Goal: Check status: Check status

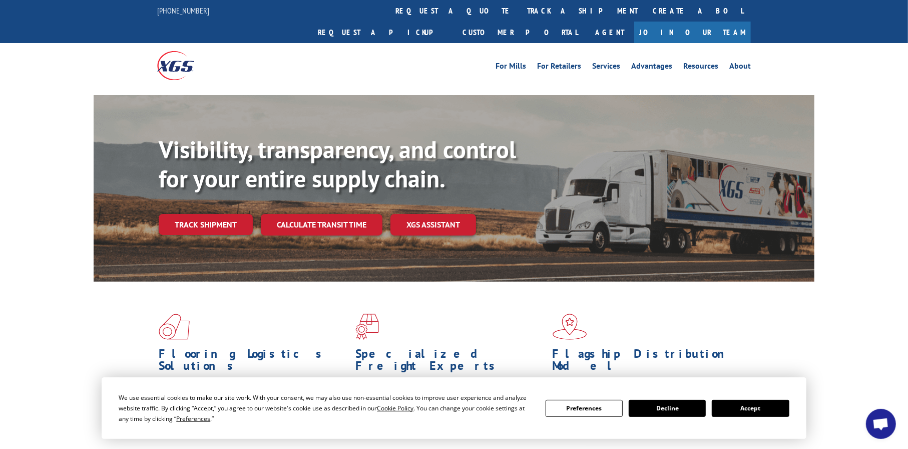
drag, startPoint x: 775, startPoint y: 408, endPoint x: 712, endPoint y: 401, distance: 63.4
click at [775, 408] on button "Accept" at bounding box center [750, 408] width 77 height 17
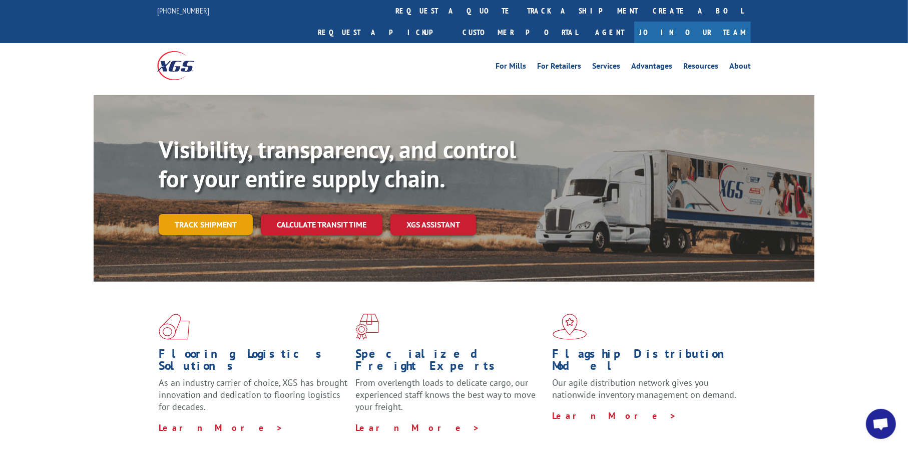
click at [215, 214] on link "Track shipment" at bounding box center [206, 224] width 94 height 21
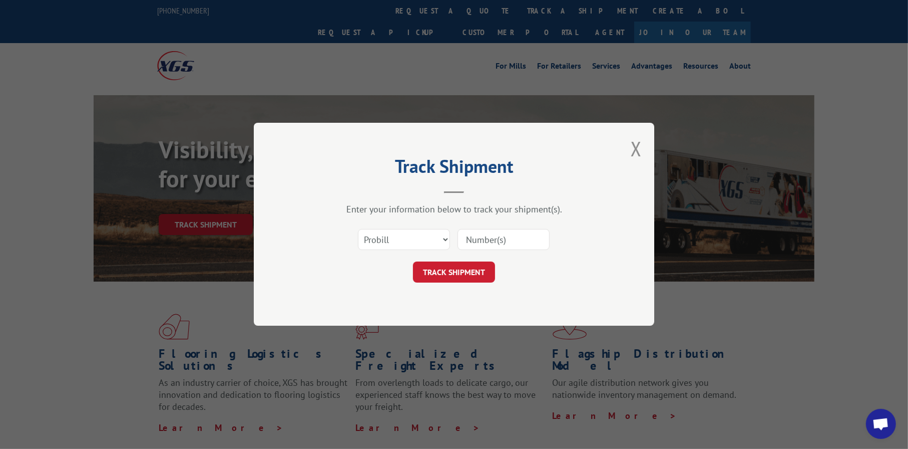
click at [474, 239] on input at bounding box center [504, 239] width 92 height 21
type input "17481382"
click button "TRACK SHIPMENT" at bounding box center [454, 272] width 82 height 21
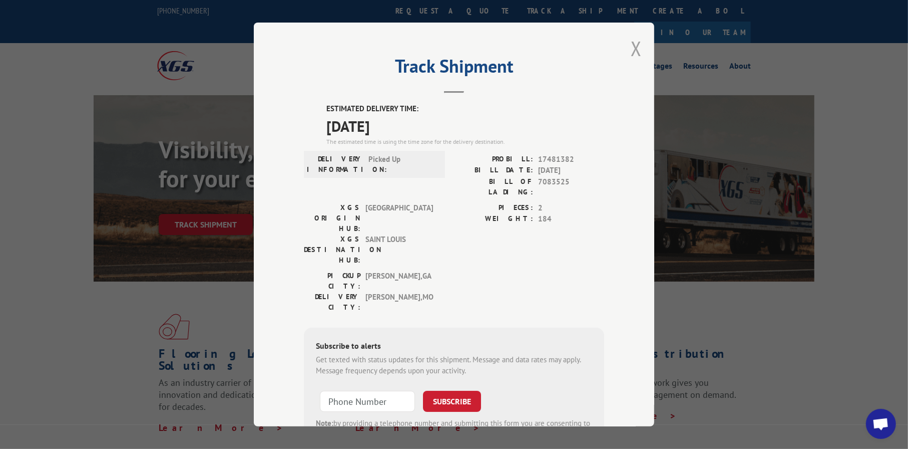
click at [631, 46] on button "Close modal" at bounding box center [636, 48] width 11 height 27
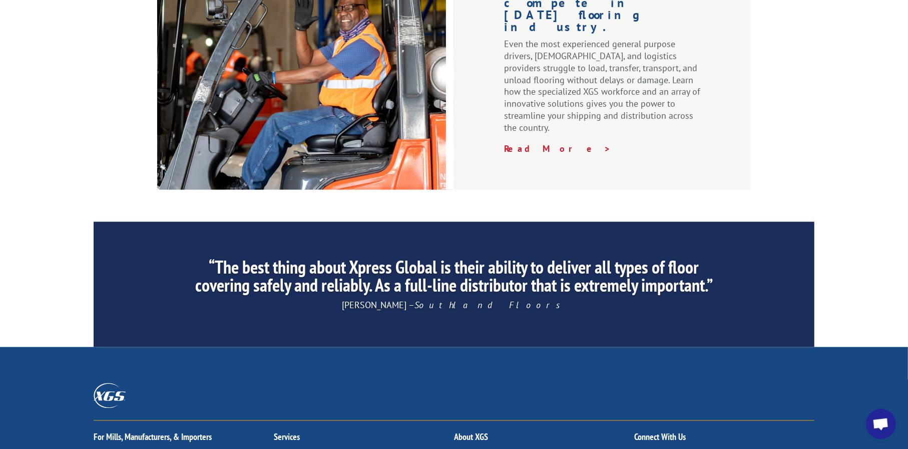
scroll to position [1532, 0]
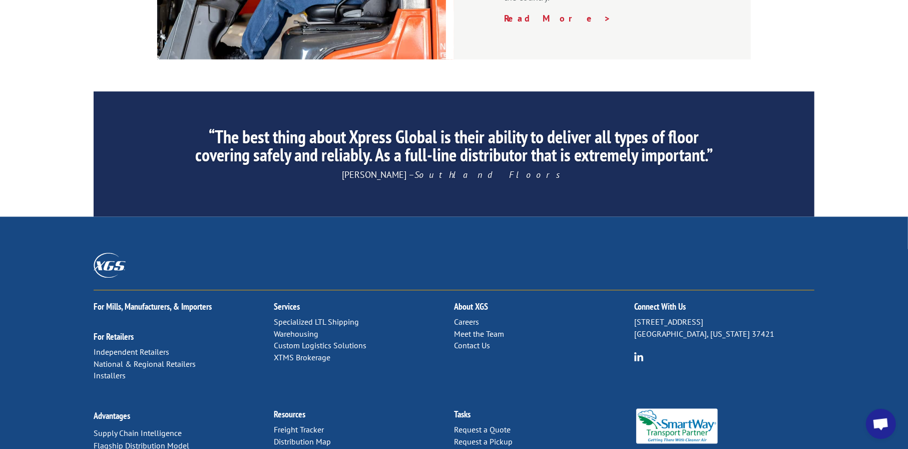
click at [466, 341] on link "Contact Us" at bounding box center [472, 346] width 36 height 10
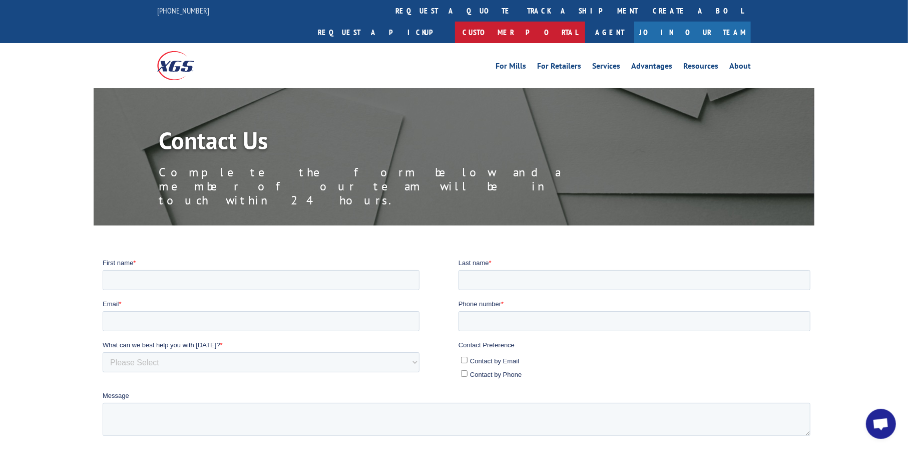
click at [585, 22] on link "Customer Portal" at bounding box center [520, 33] width 130 height 22
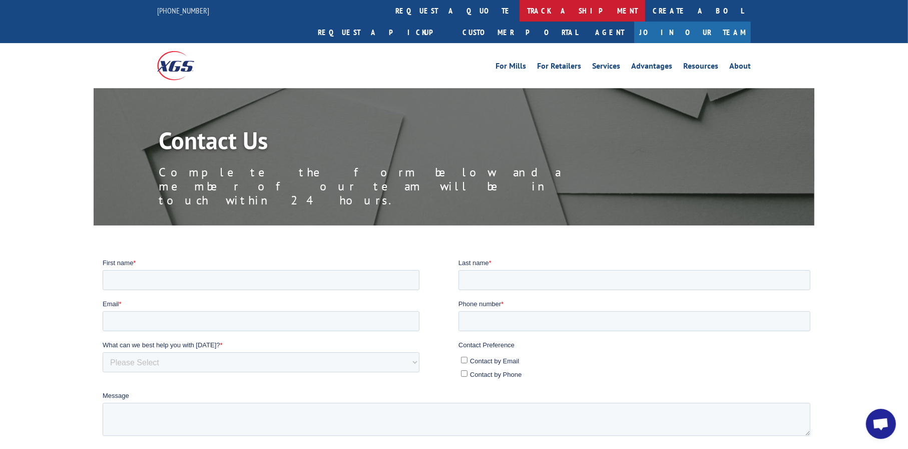
click at [520, 17] on link "track a shipment" at bounding box center [583, 11] width 126 height 22
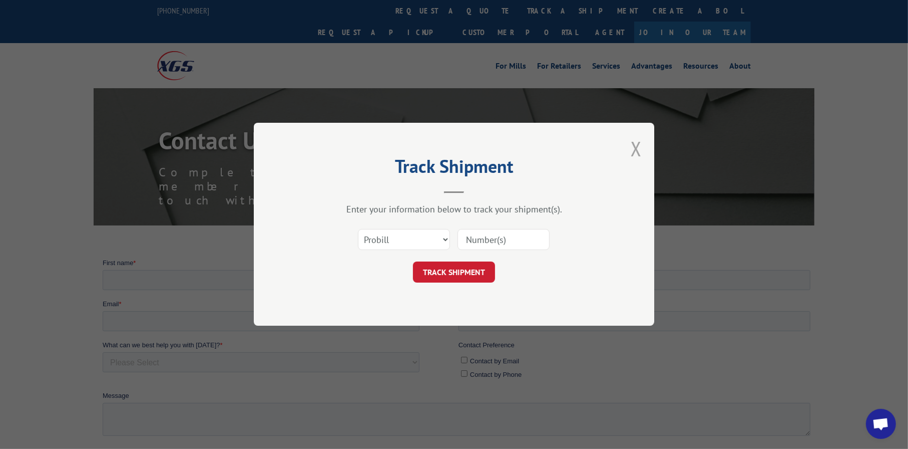
click at [635, 146] on button "Close modal" at bounding box center [636, 148] width 11 height 27
